Goal: Task Accomplishment & Management: Manage account settings

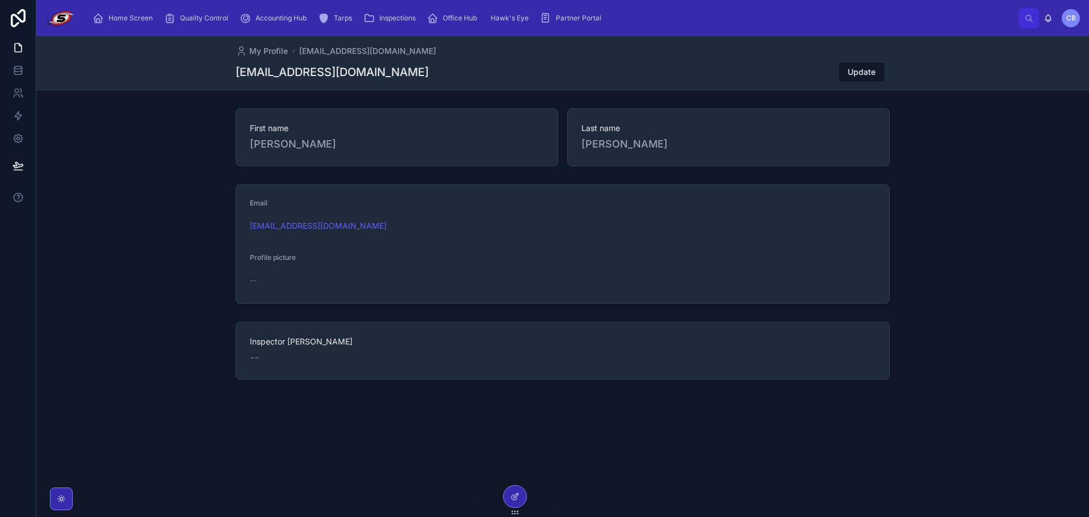
click at [406, 15] on span "Inspections" at bounding box center [397, 18] width 36 height 9
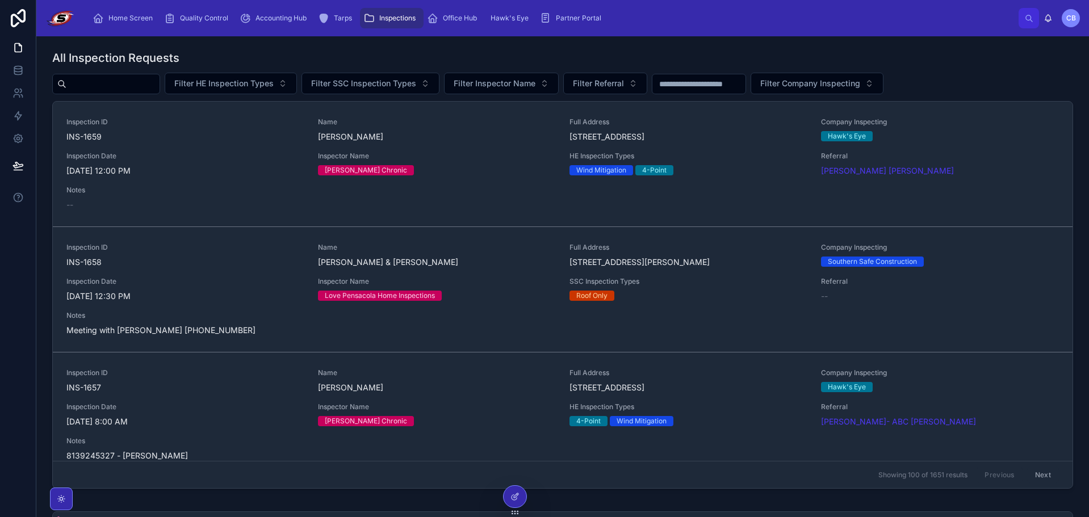
click at [213, 178] on div "Inspection ID INS-1659 Name [PERSON_NAME] Full Address [STREET_ADDRESS] Company…" at bounding box center [562, 164] width 993 height 93
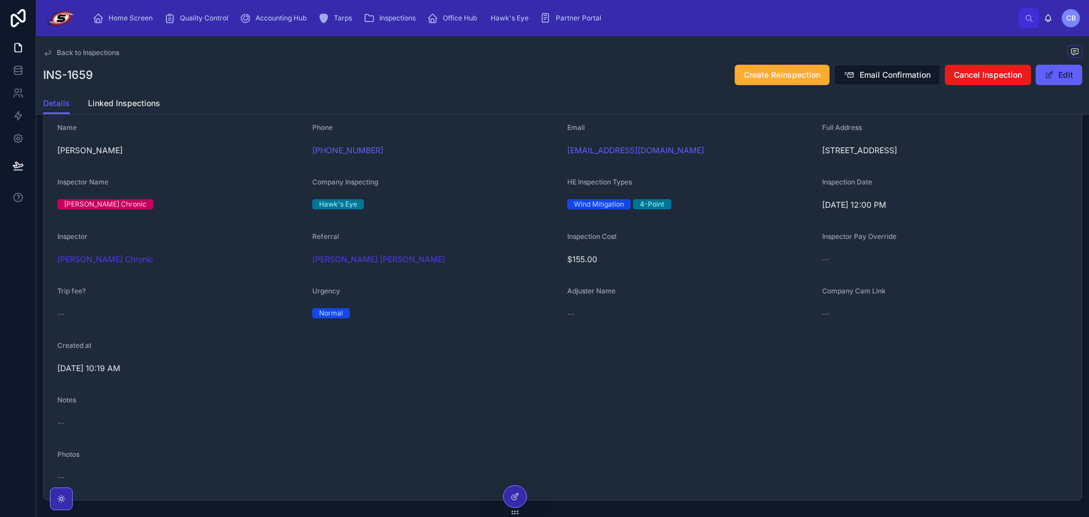
scroll to position [170, 0]
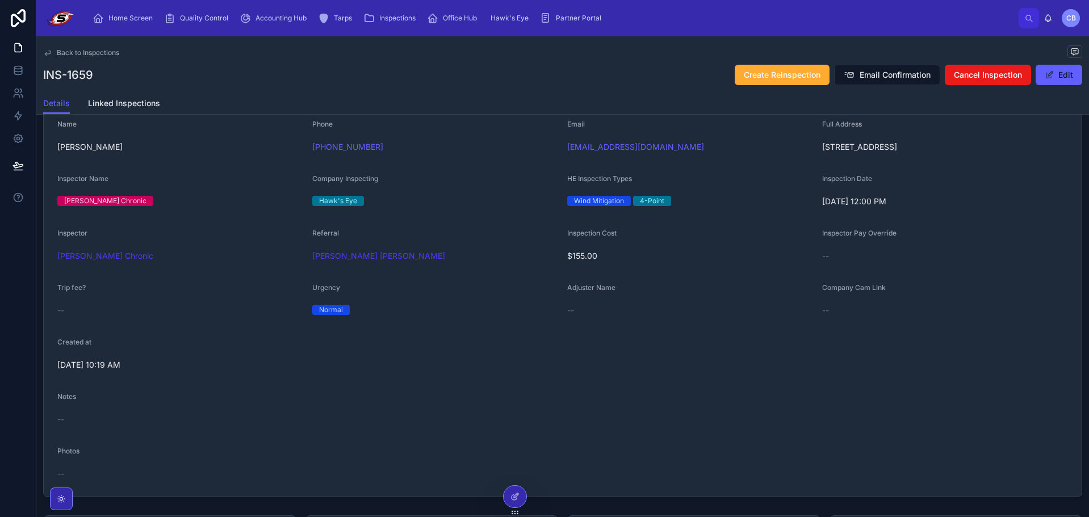
click at [1053, 80] on button "Edit" at bounding box center [1059, 75] width 47 height 20
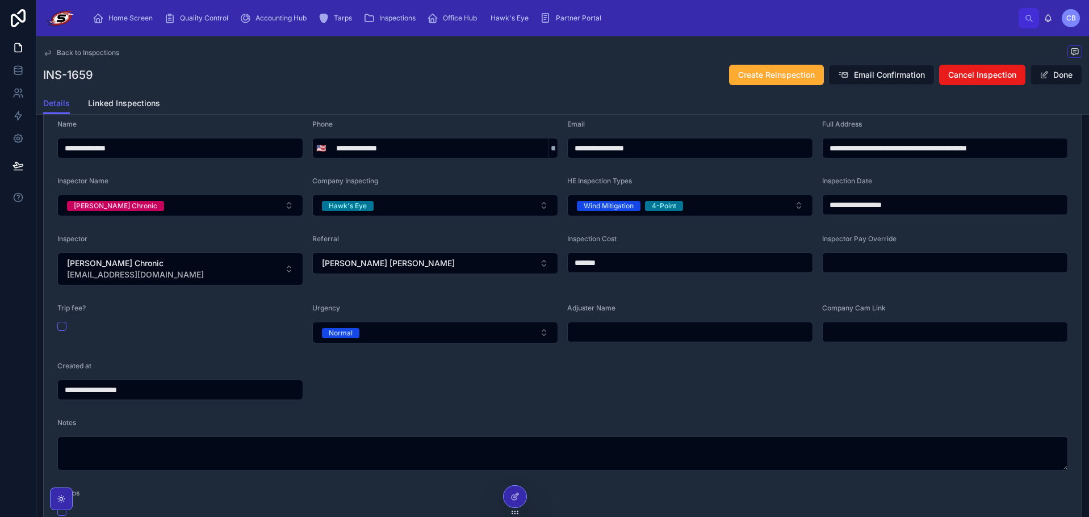
click at [663, 337] on input "text" at bounding box center [690, 332] width 245 height 16
click at [543, 361] on form "**********" at bounding box center [563, 318] width 1038 height 424
click at [504, 269] on button "[PERSON_NAME] [PERSON_NAME]" at bounding box center [435, 264] width 246 height 22
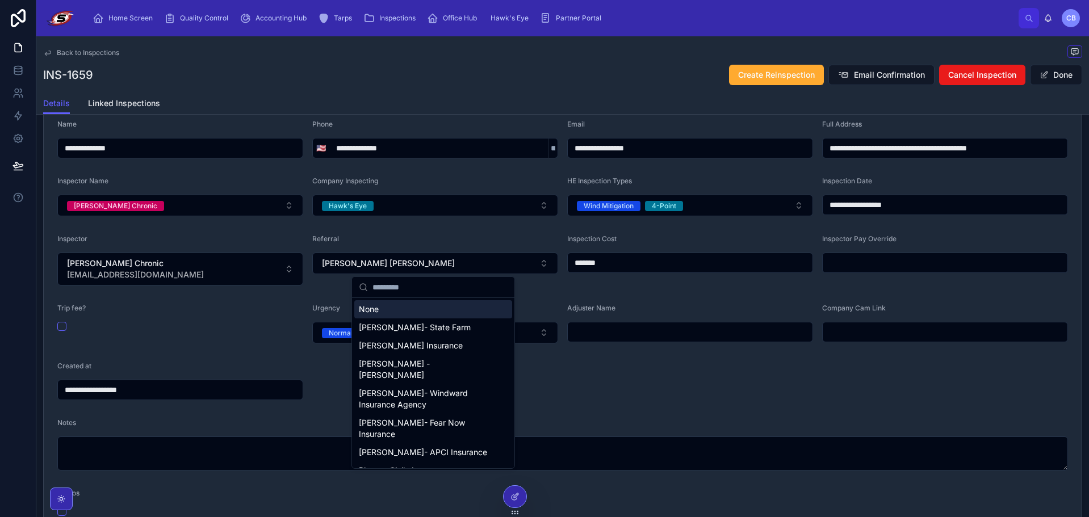
click at [428, 239] on div "Referral" at bounding box center [435, 242] width 246 height 14
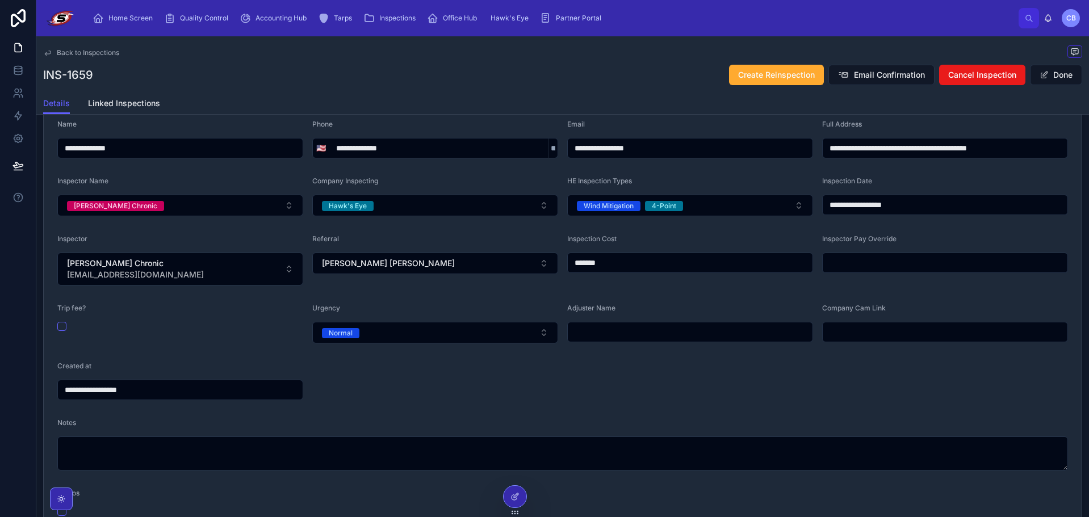
click at [1045, 75] on button "Done" at bounding box center [1056, 75] width 52 height 20
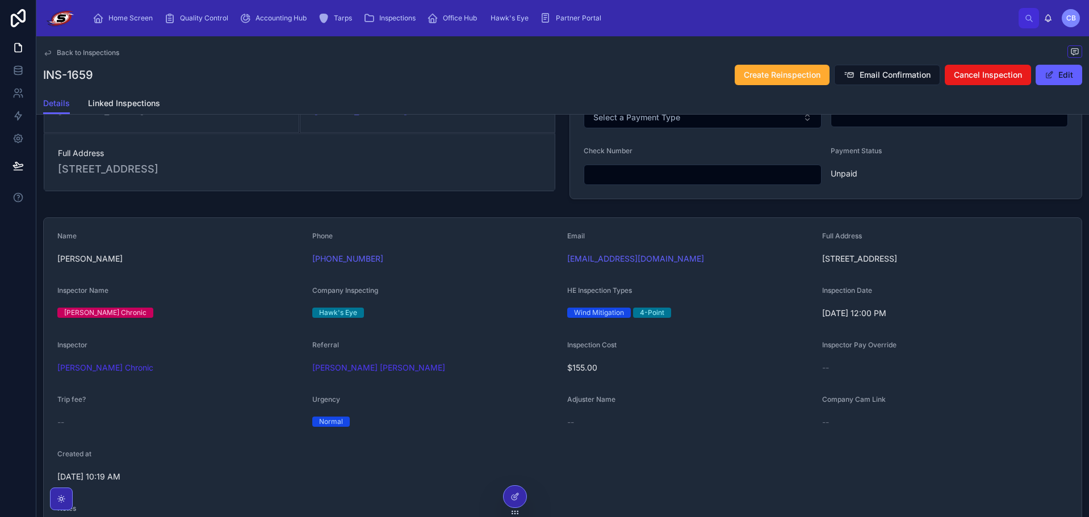
scroll to position [57, 0]
click at [121, 21] on span "Home Screen" at bounding box center [130, 18] width 44 height 9
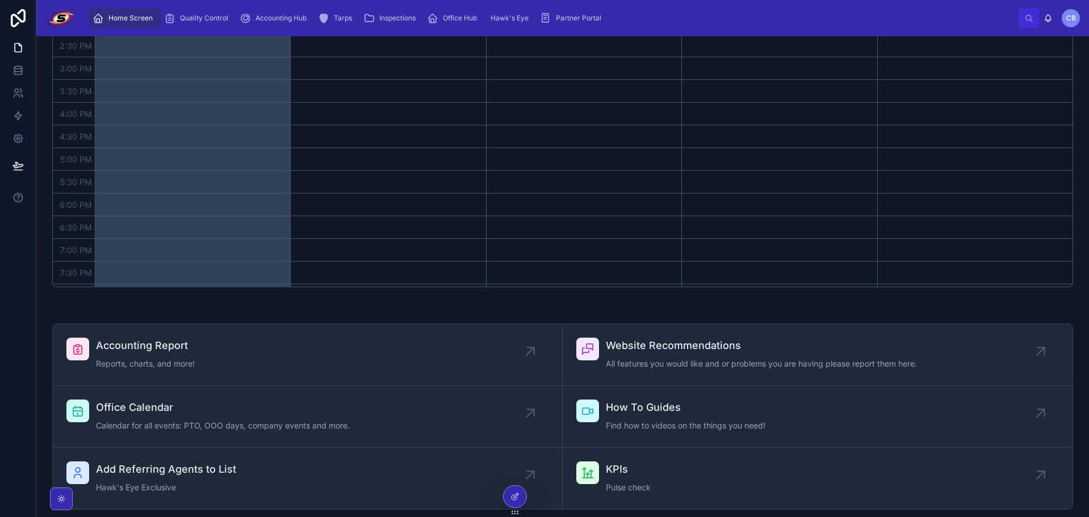
scroll to position [227, 0]
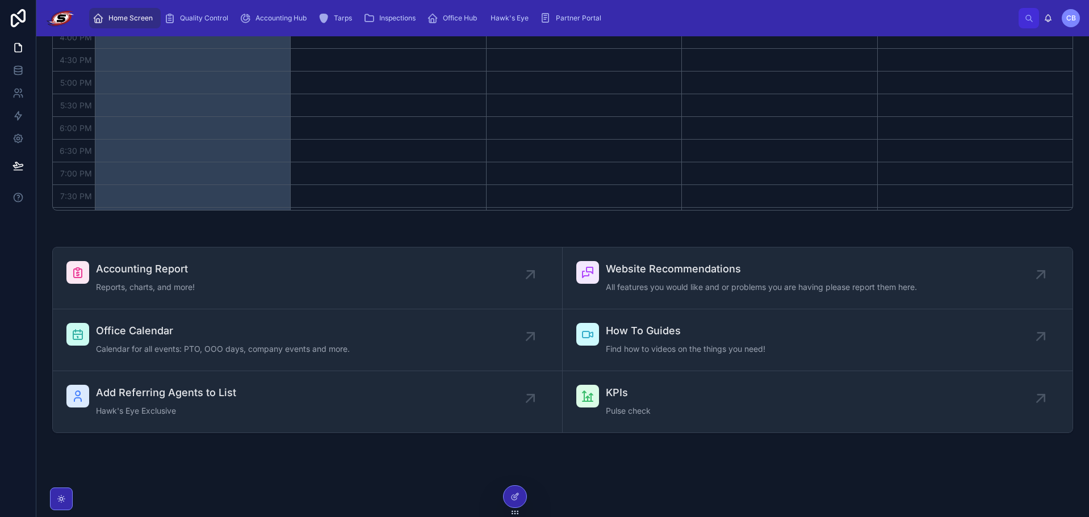
click at [178, 403] on div "Add Referring Agents to List Hawk's Eye Exclusive" at bounding box center [166, 402] width 140 height 34
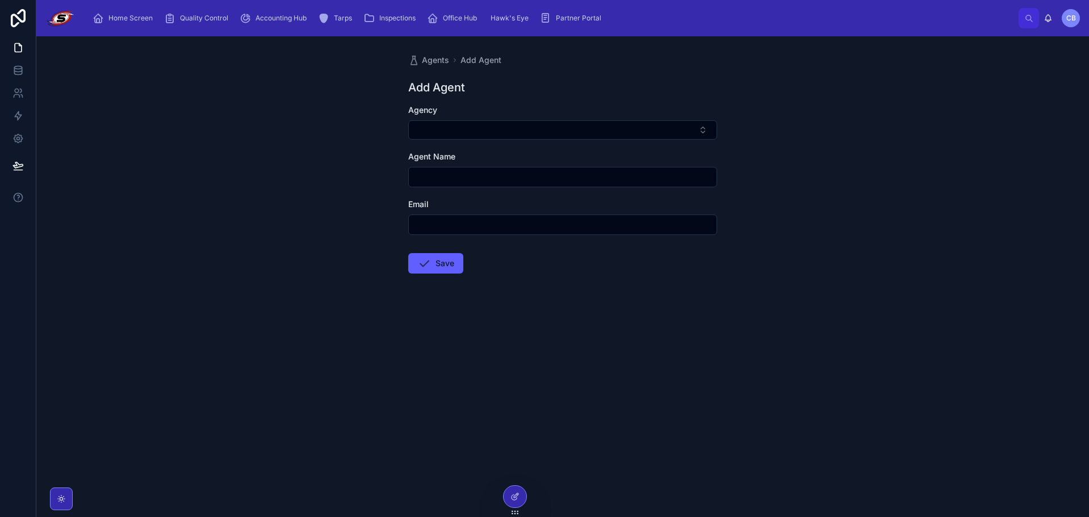
click at [438, 57] on span "Agents" at bounding box center [435, 60] width 27 height 11
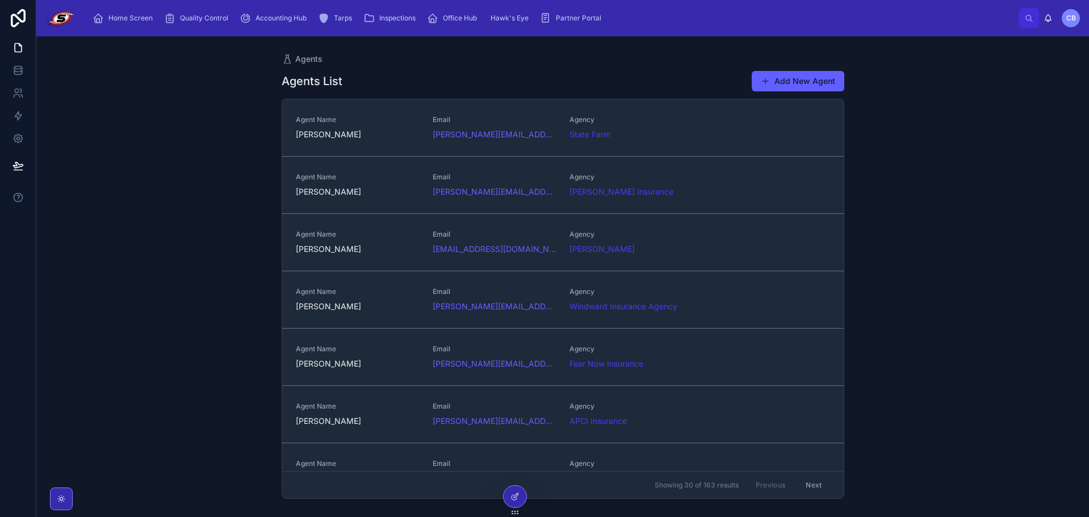
click at [546, 72] on div "Agents List Add New Agent" at bounding box center [563, 81] width 563 height 22
click at [135, 21] on span "Home Screen" at bounding box center [130, 18] width 44 height 9
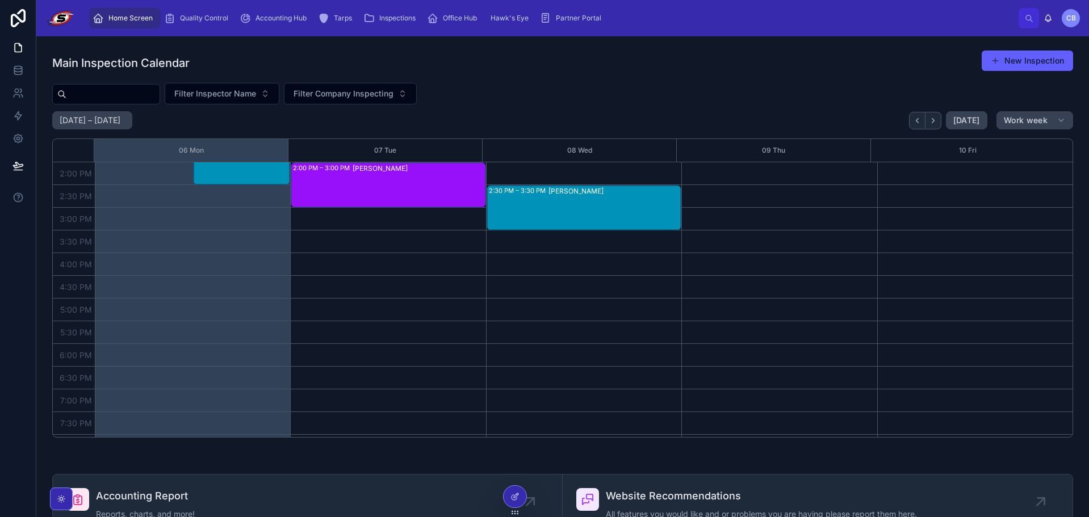
click at [620, 55] on div "Main Inspection Calendar New Inspection" at bounding box center [562, 63] width 1021 height 26
click at [512, 492] on div at bounding box center [515, 497] width 23 height 22
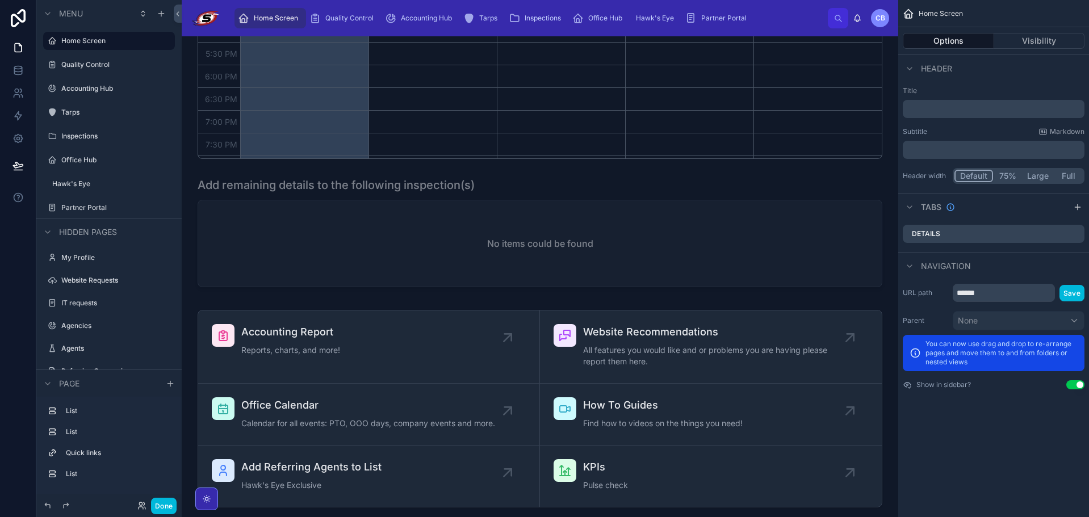
scroll to position [284, 0]
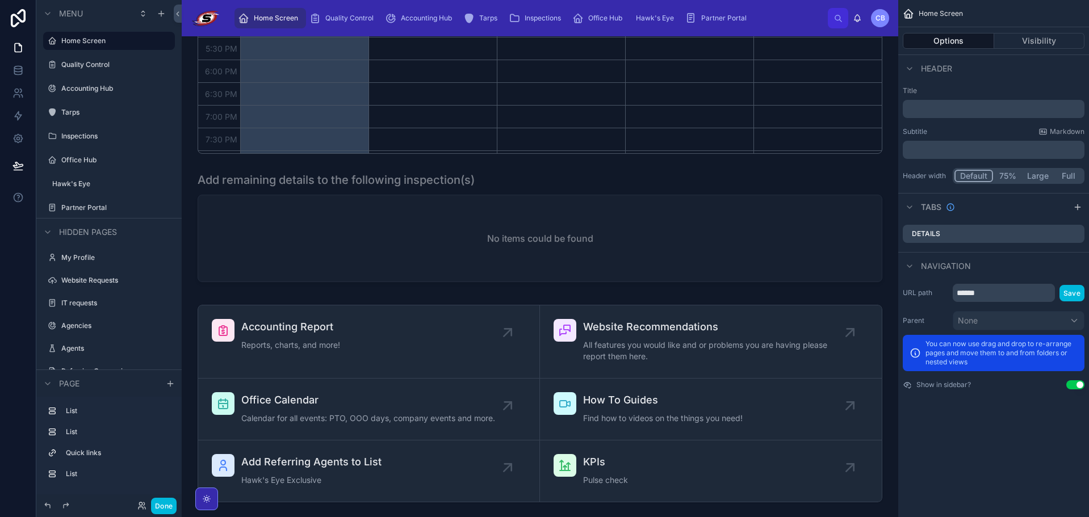
click at [307, 471] on div at bounding box center [540, 403] width 699 height 207
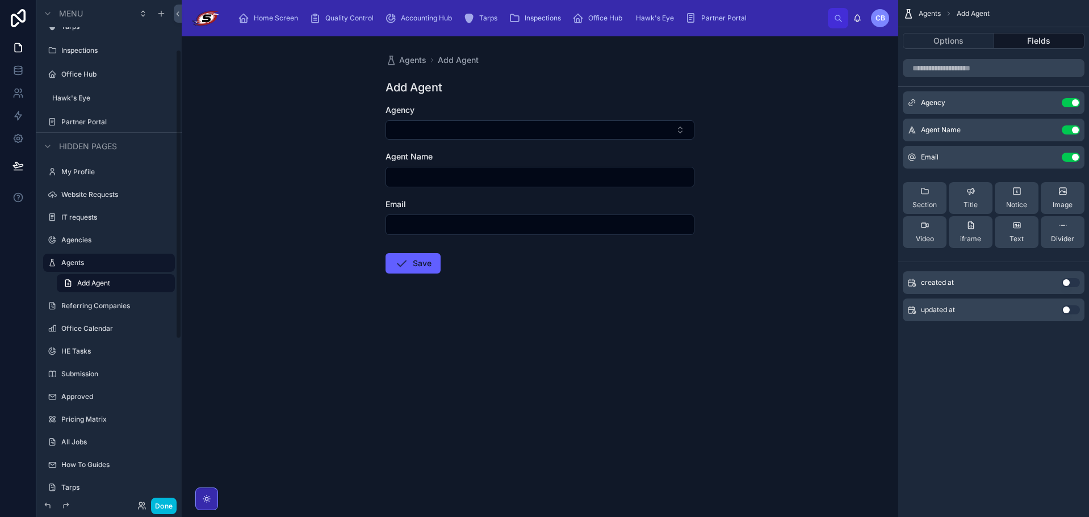
click at [308, 465] on div "Agents Add Agent Add Agent Agency Agent Name Email Save" at bounding box center [540, 276] width 717 height 481
click at [415, 63] on span "Agents" at bounding box center [412, 60] width 27 height 11
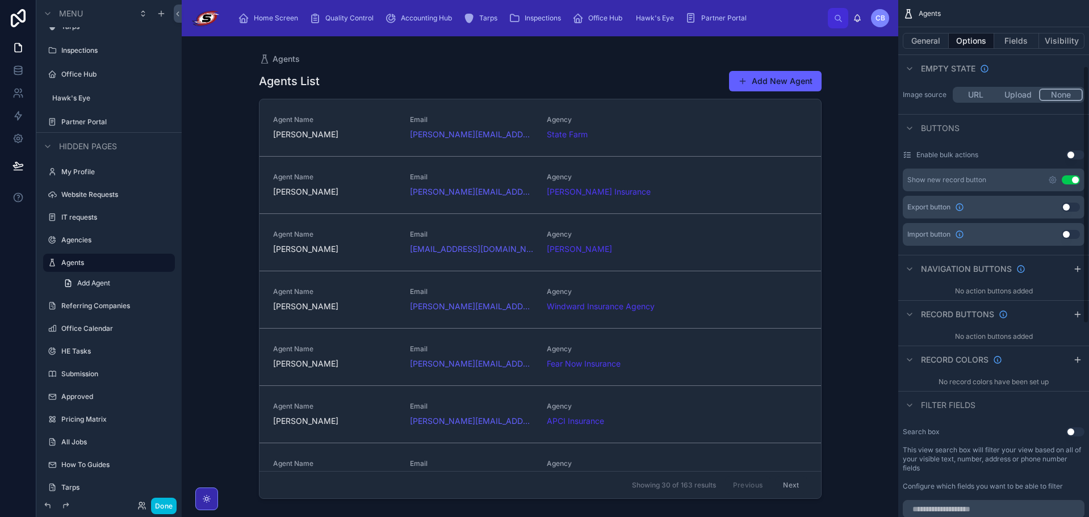
scroll to position [284, 0]
click at [1078, 433] on button "Use setting" at bounding box center [1076, 429] width 18 height 9
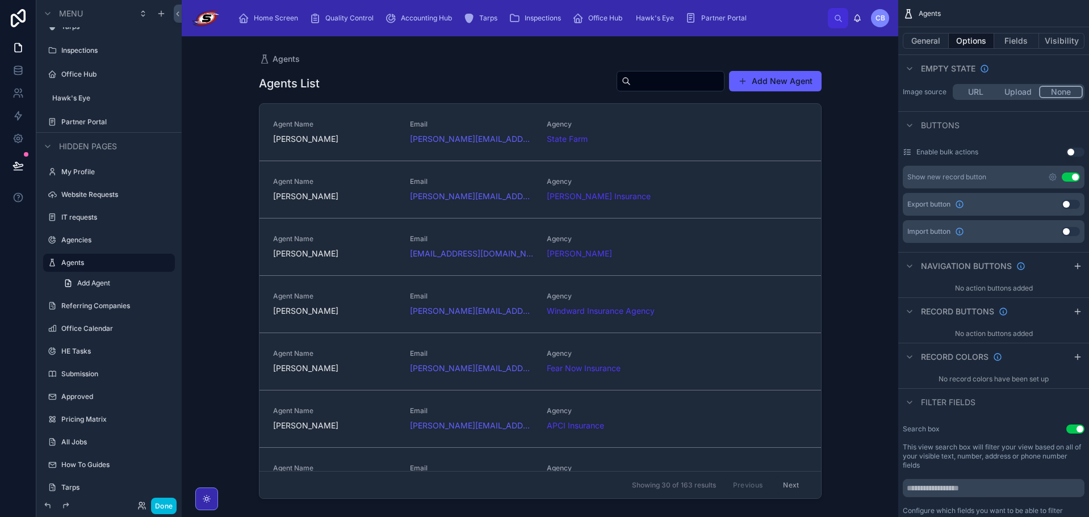
click at [160, 512] on button "Done" at bounding box center [164, 506] width 26 height 16
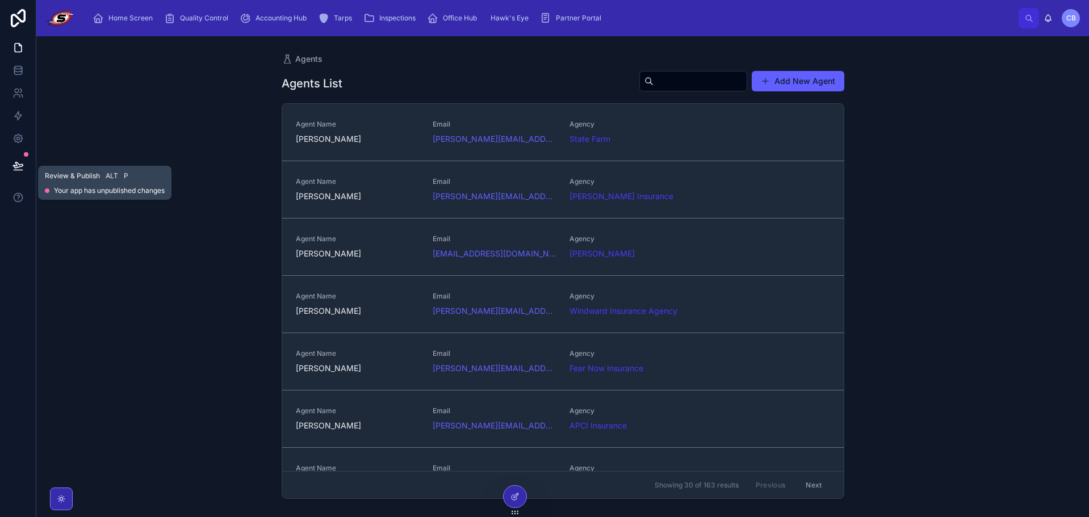
click at [12, 150] on button at bounding box center [18, 166] width 25 height 32
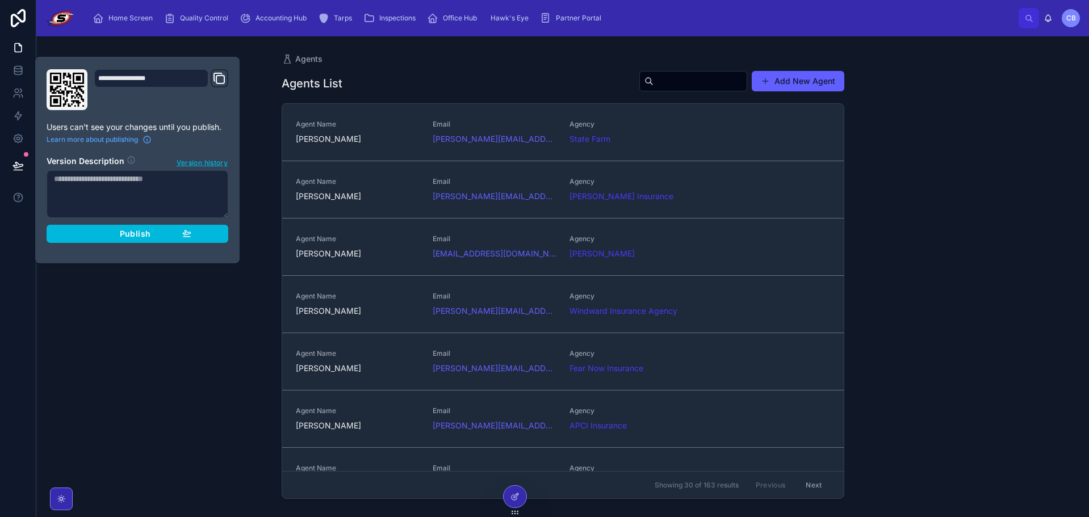
click at [67, 231] on button "Publish" at bounding box center [138, 234] width 182 height 18
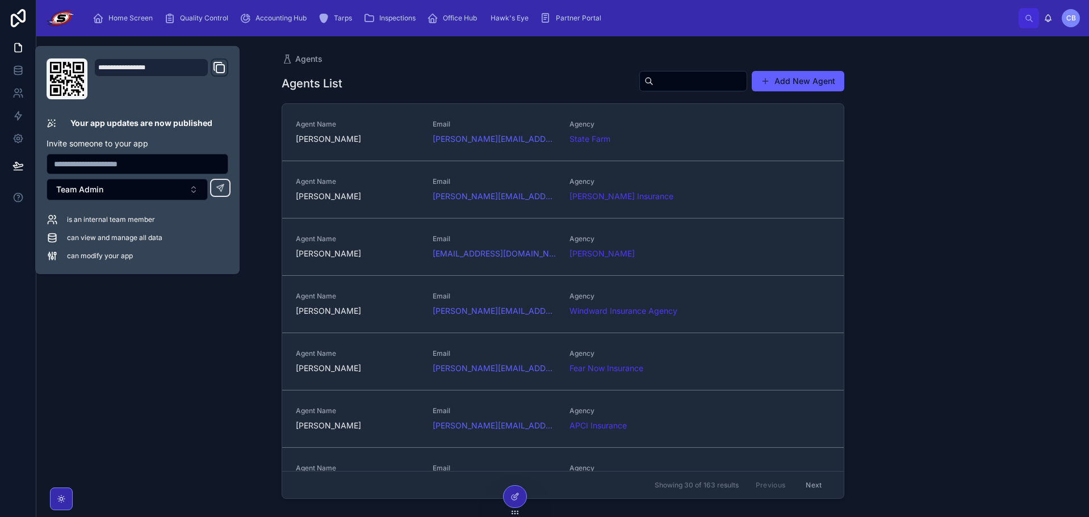
click at [164, 303] on div "Agents Agents List Add New Agent Agent Name [PERSON_NAME] Email [PERSON_NAME][E…" at bounding box center [562, 276] width 1053 height 481
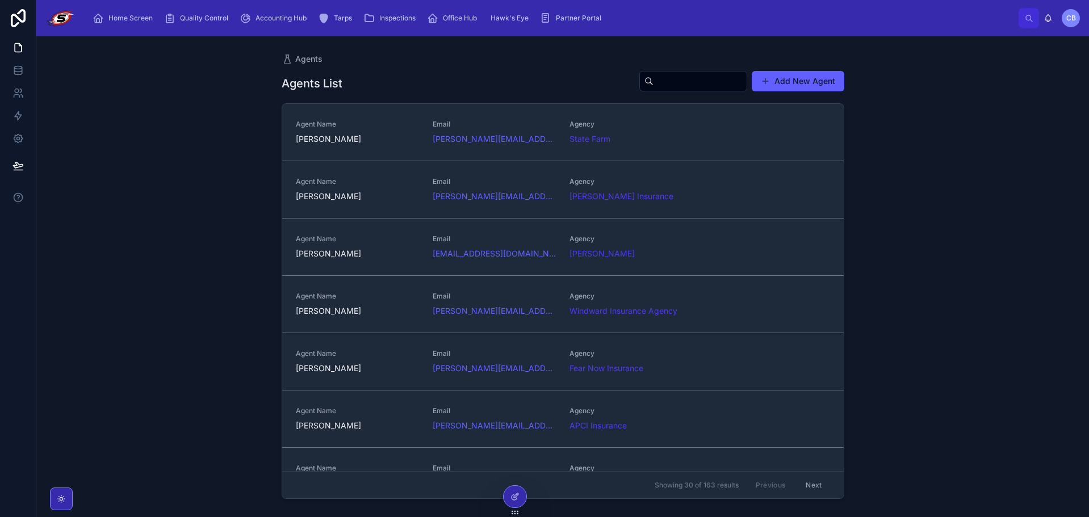
click at [142, 16] on span "Home Screen" at bounding box center [130, 18] width 44 height 9
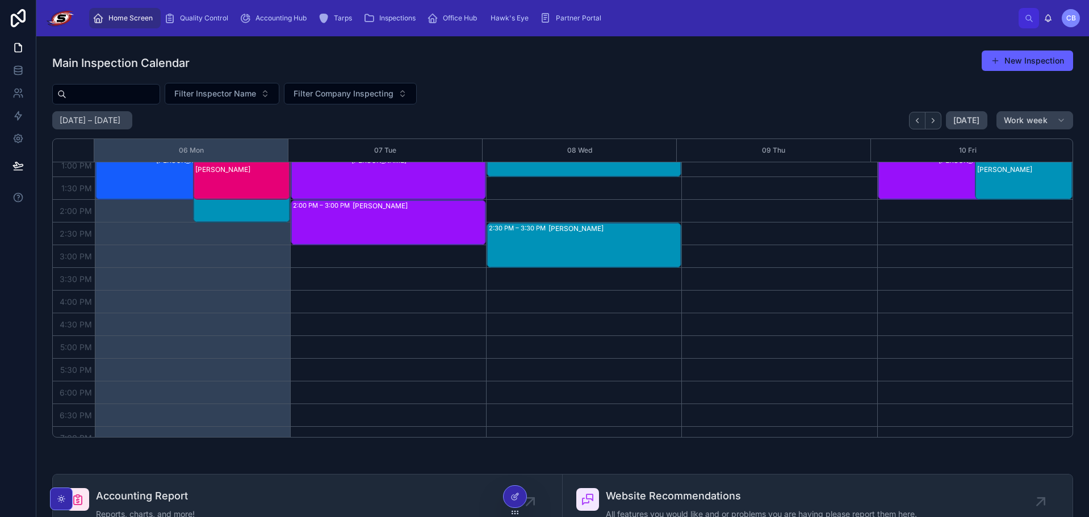
scroll to position [375, 0]
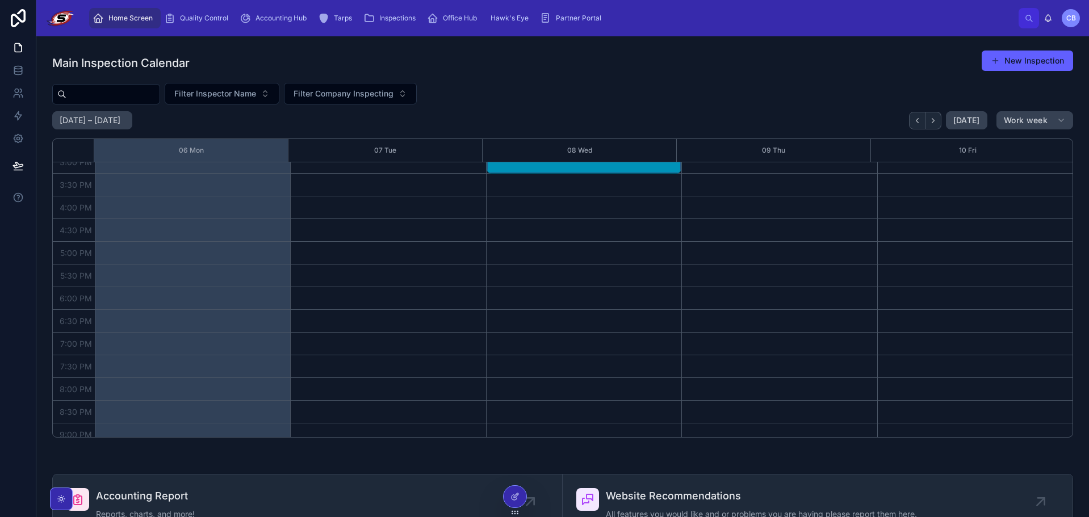
click at [629, 493] on span "Website Recommendations" at bounding box center [761, 496] width 311 height 16
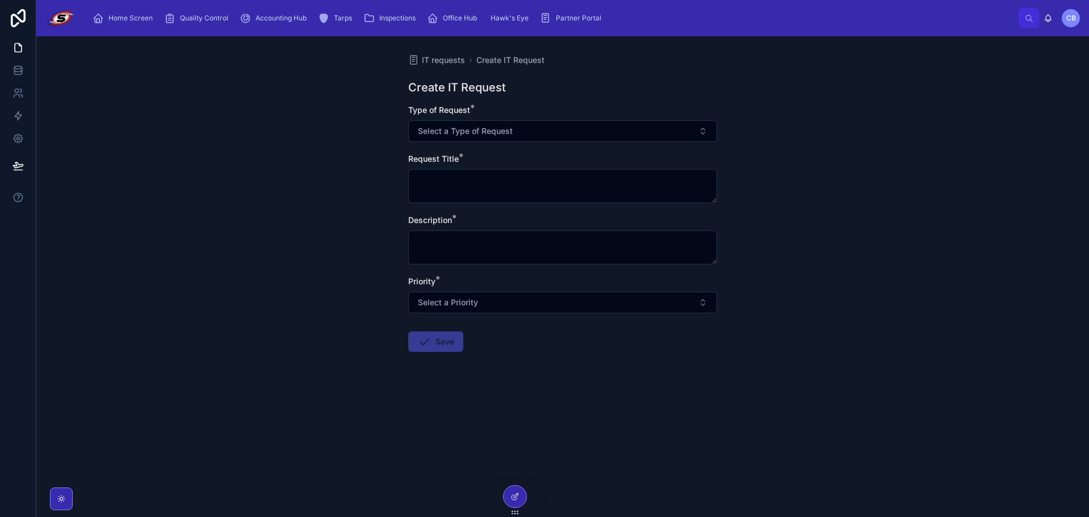
click at [449, 57] on span "IT requests" at bounding box center [443, 60] width 43 height 11
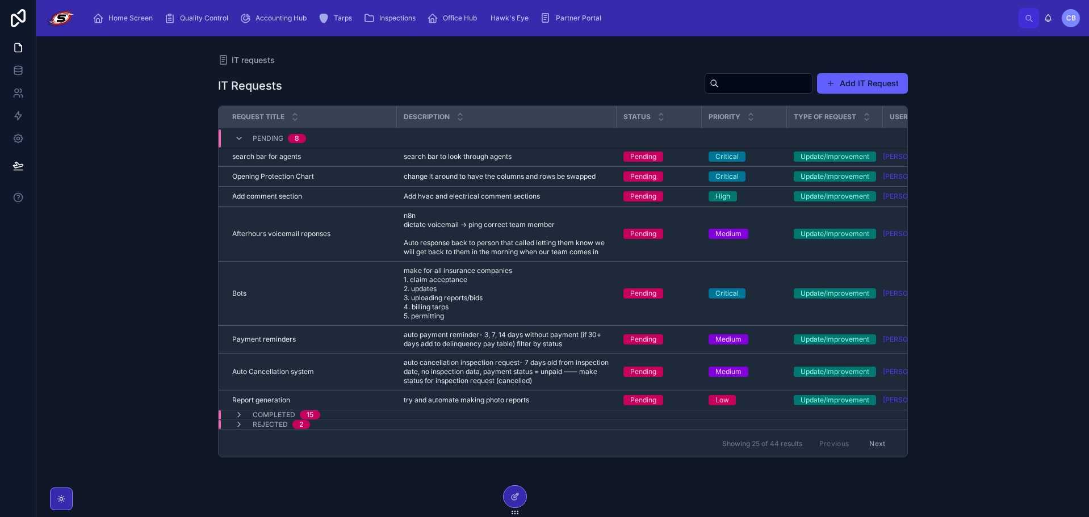
click at [333, 156] on div "search bar for agents search bar for agents" at bounding box center [311, 156] width 158 height 9
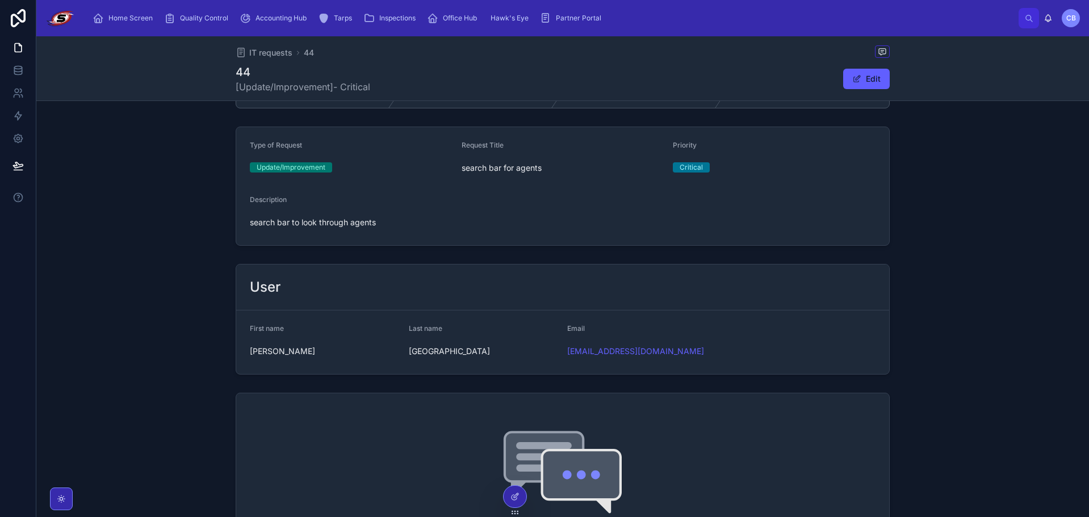
scroll to position [277, 0]
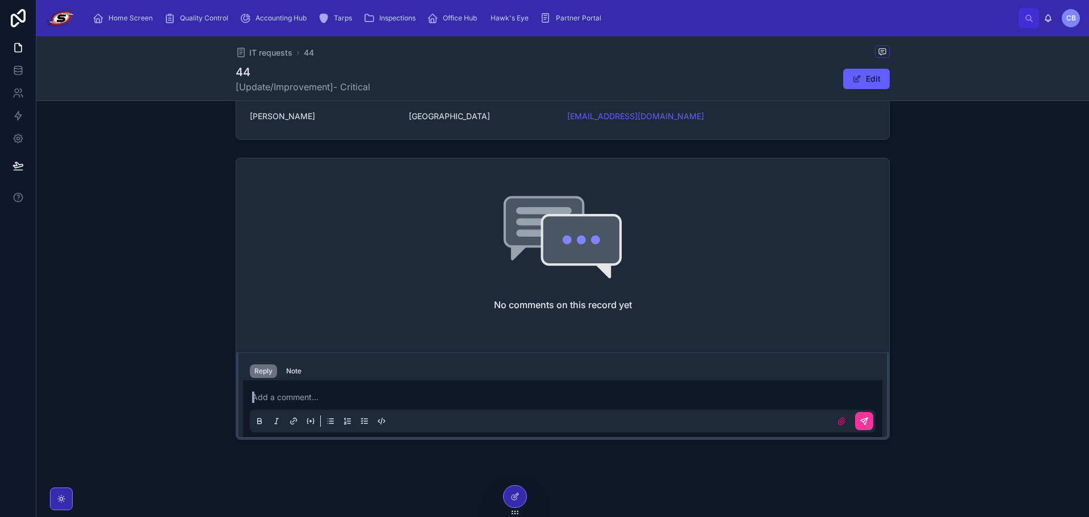
click at [304, 401] on div "Add a comment..." at bounding box center [563, 409] width 626 height 48
click at [307, 396] on p at bounding box center [565, 397] width 626 height 11
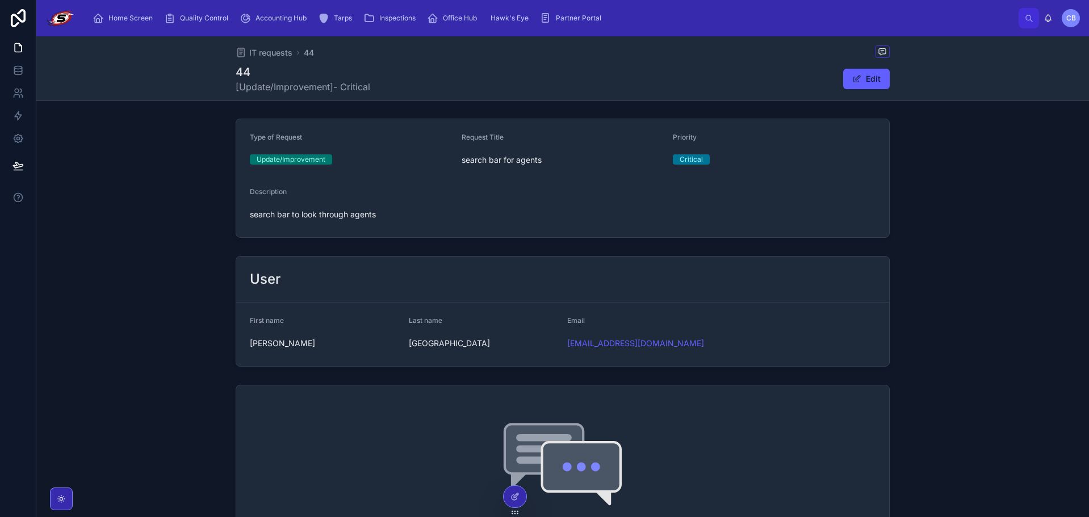
scroll to position [0, 0]
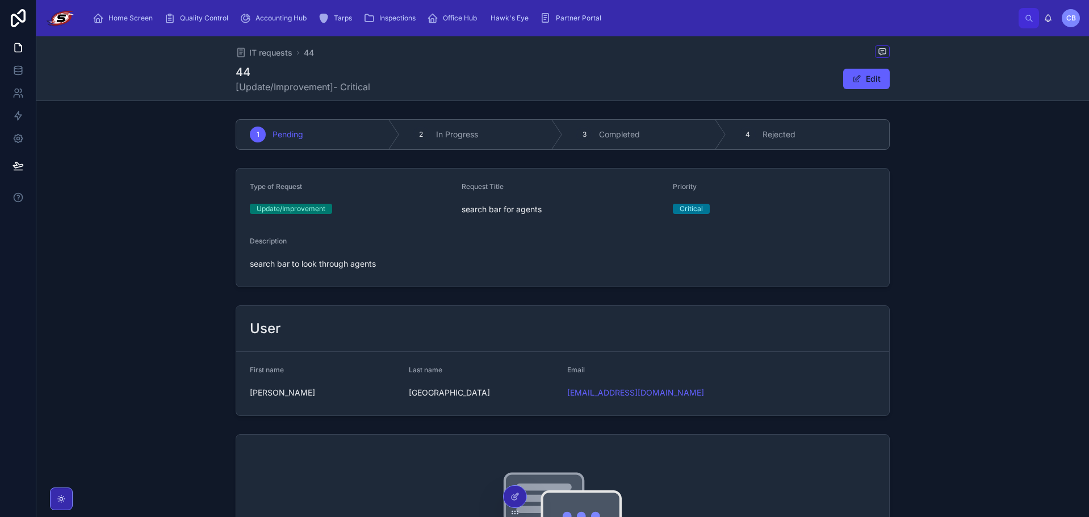
click at [621, 140] on span "Completed" at bounding box center [619, 134] width 41 height 11
click at [276, 49] on span "IT requests" at bounding box center [270, 52] width 43 height 11
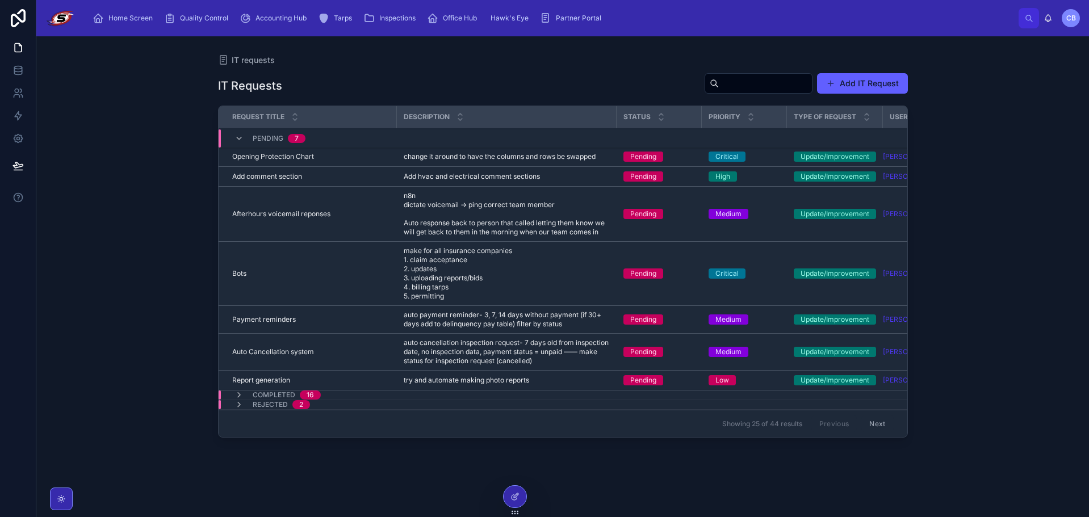
click at [143, 141] on div "IT requests IT Requests Add IT Request Request Title Description Status Priorit…" at bounding box center [562, 276] width 1053 height 481
